Goal: Task Accomplishment & Management: Manage account settings

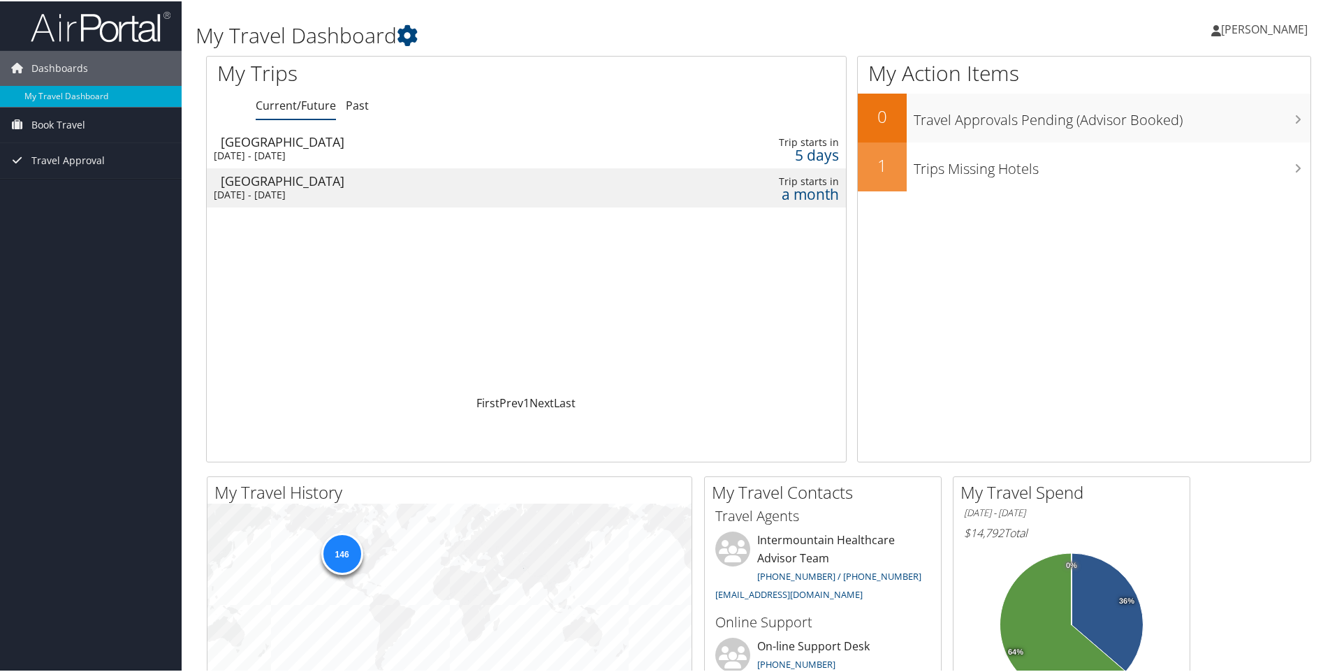
click at [242, 140] on div "Las Vegas" at bounding box center [425, 140] width 409 height 13
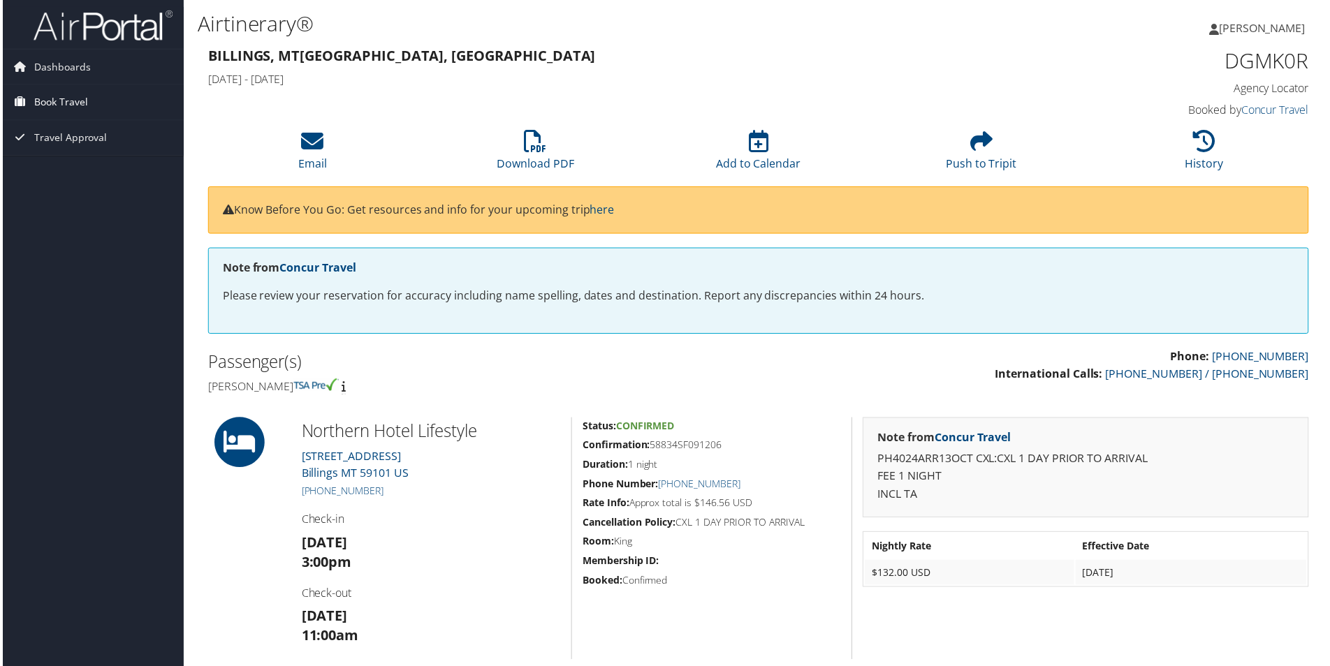
click at [68, 104] on span "Book Travel" at bounding box center [58, 102] width 54 height 35
click at [74, 156] on link "Book/Manage Online Trips" at bounding box center [91, 151] width 182 height 21
